Goal: Navigation & Orientation: Find specific page/section

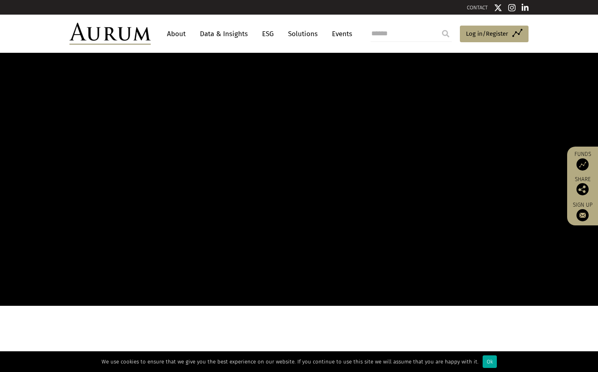
click at [174, 35] on link "About" at bounding box center [176, 33] width 27 height 15
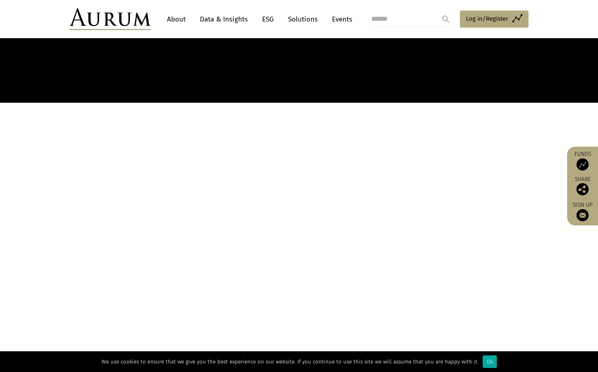
scroll to position [365, 0]
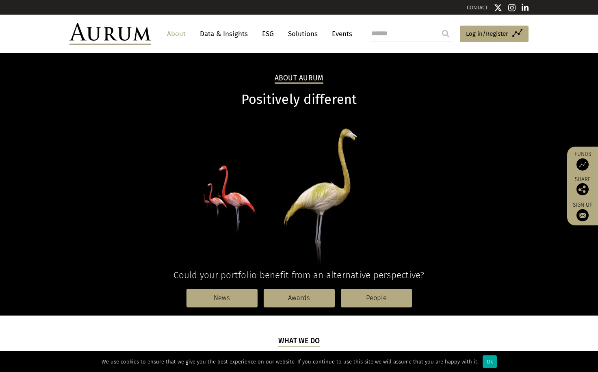
click at [179, 33] on link "About" at bounding box center [176, 33] width 27 height 15
click at [587, 166] on img at bounding box center [583, 165] width 12 height 12
click at [174, 33] on link "About" at bounding box center [176, 33] width 27 height 15
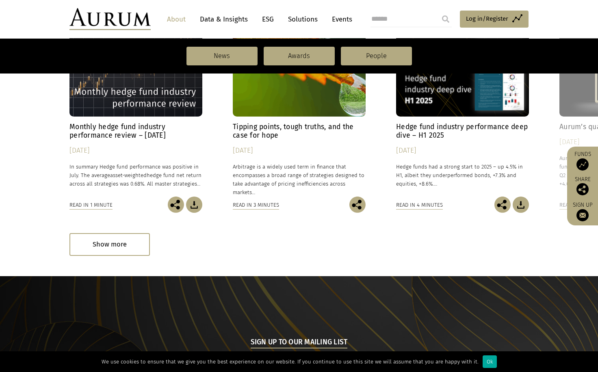
scroll to position [650, 0]
